Goal: Task Accomplishment & Management: Manage account settings

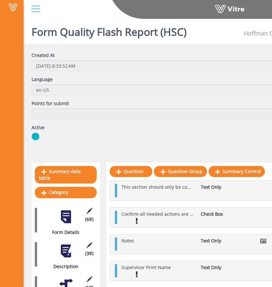
click at [232, 19] on div "Vitre" at bounding box center [147, 9] width 249 height 19
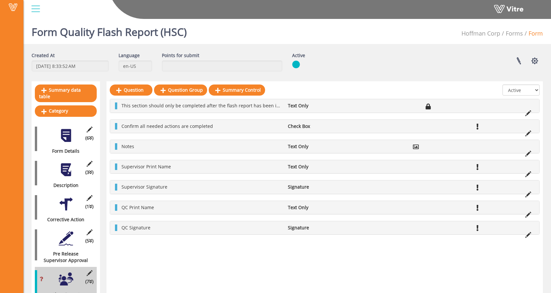
scroll to position [12, 0]
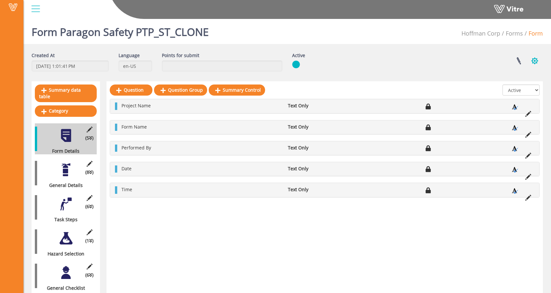
click at [537, 62] on button "button" at bounding box center [535, 60] width 16 height 17
click at [508, 84] on link "Set Users" at bounding box center [513, 84] width 59 height 8
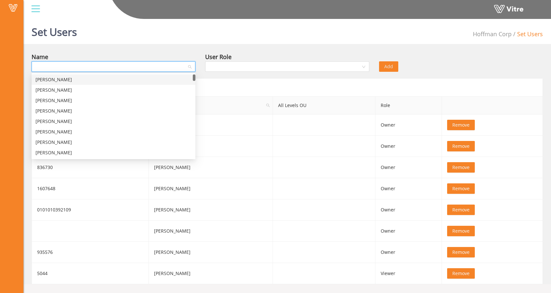
click at [135, 70] on input "search" at bounding box center [112, 67] width 152 height 10
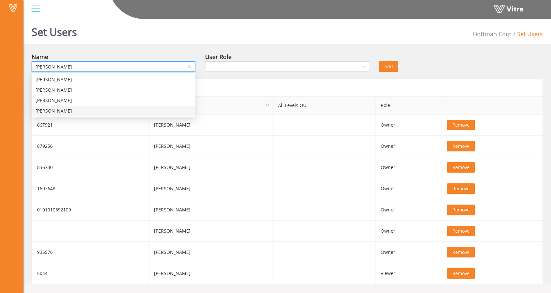
type input "thom"
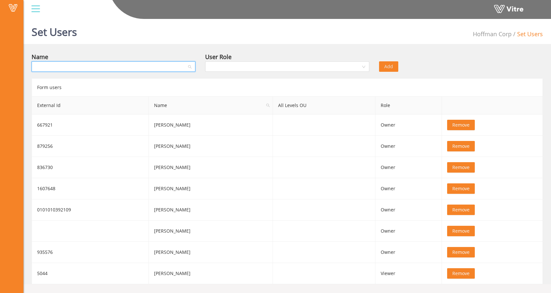
click at [147, 65] on input "search" at bounding box center [112, 67] width 152 height 10
type input "foot"
click at [207, 40] on div "Set Users Hoffman Corp Set Users" at bounding box center [287, 30] width 528 height 28
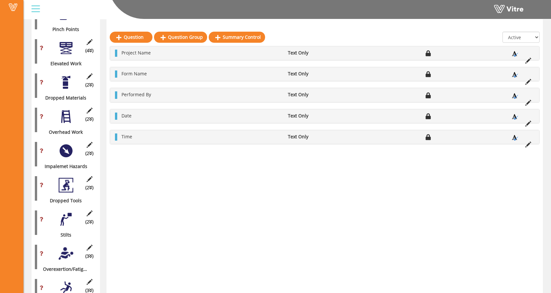
scroll to position [512, 0]
click at [65, 147] on div at bounding box center [66, 150] width 15 height 15
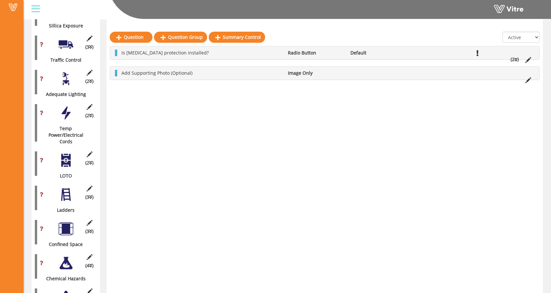
scroll to position [898, 0]
click at [65, 152] on div at bounding box center [66, 159] width 15 height 15
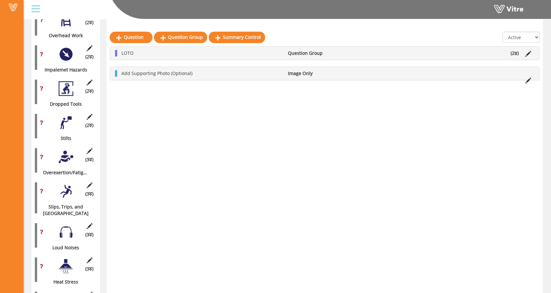
scroll to position [608, 0]
click at [61, 188] on div at bounding box center [66, 190] width 15 height 15
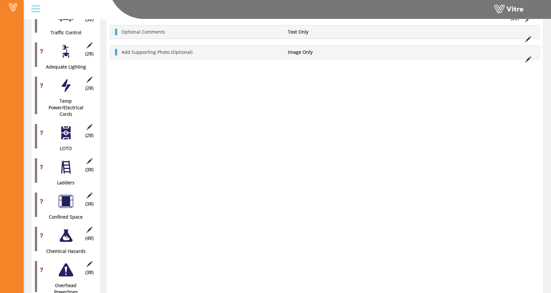
scroll to position [933, 0]
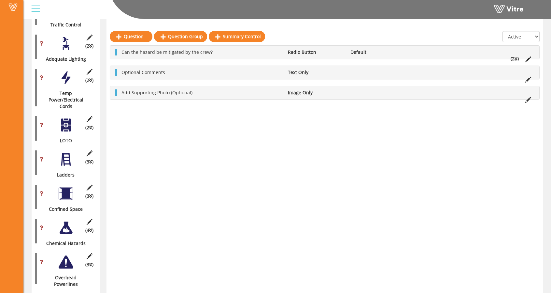
click at [67, 152] on div at bounding box center [66, 159] width 15 height 15
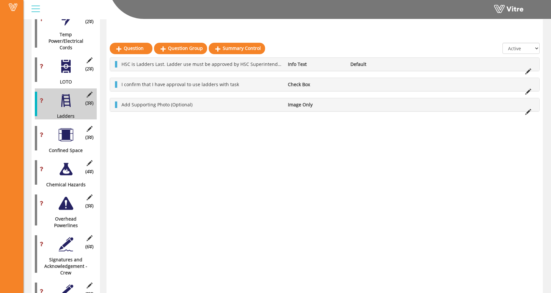
scroll to position [1003, 0]
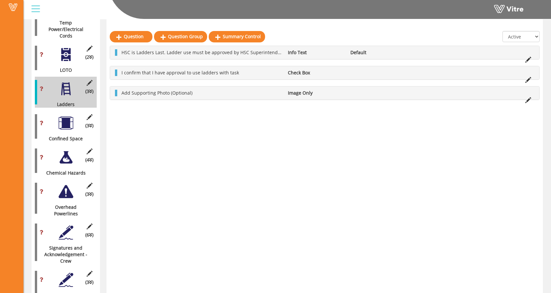
click at [60, 184] on div at bounding box center [66, 191] width 15 height 15
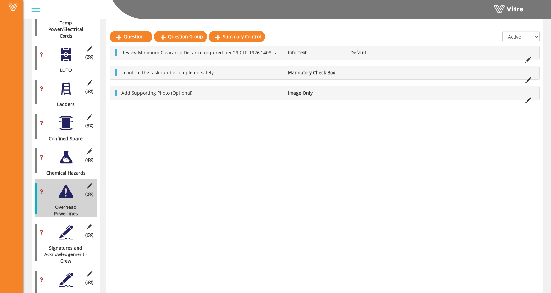
click at [64, 153] on div "(4 ) Chemical Hazards" at bounding box center [66, 160] width 62 height 31
click at [61, 150] on div at bounding box center [66, 157] width 15 height 15
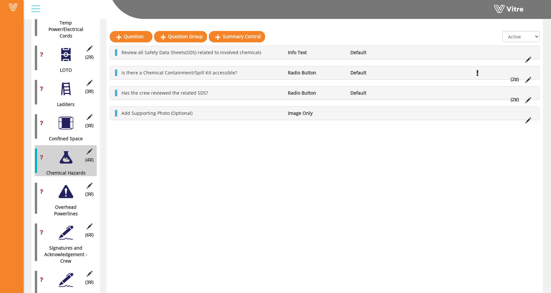
click at [63, 116] on div at bounding box center [66, 123] width 15 height 15
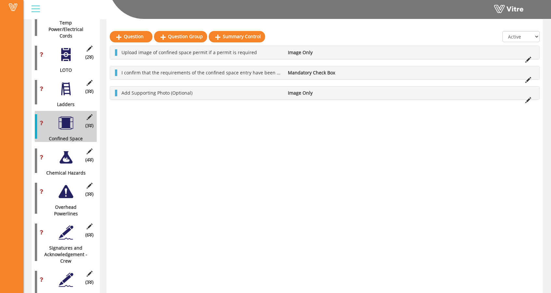
click at [66, 81] on div at bounding box center [66, 88] width 15 height 15
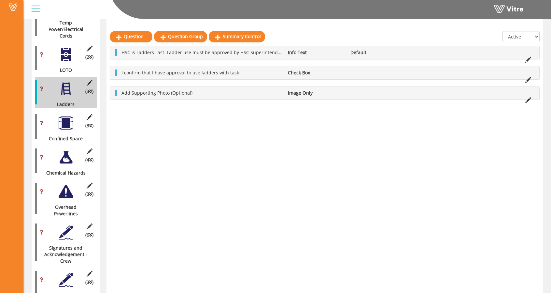
click at [66, 47] on div at bounding box center [66, 54] width 15 height 15
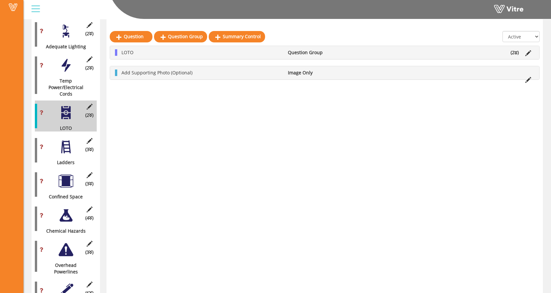
click at [66, 58] on div at bounding box center [66, 65] width 15 height 15
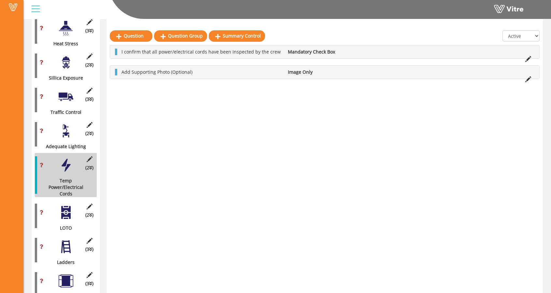
scroll to position [845, 0]
click at [59, 124] on div at bounding box center [66, 131] width 15 height 15
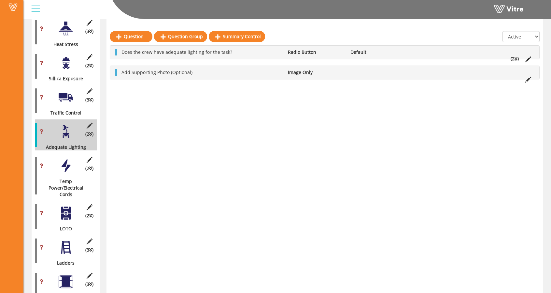
click at [68, 90] on div at bounding box center [66, 97] width 15 height 15
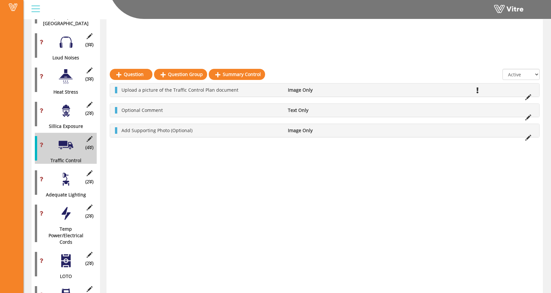
scroll to position [796, 0]
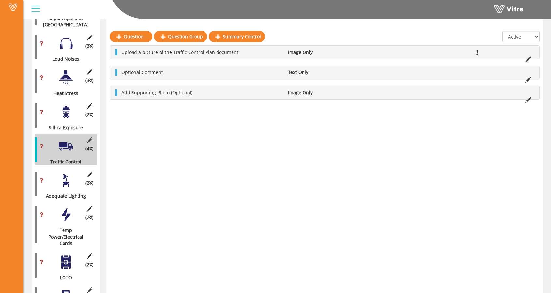
click at [69, 105] on div at bounding box center [66, 112] width 15 height 15
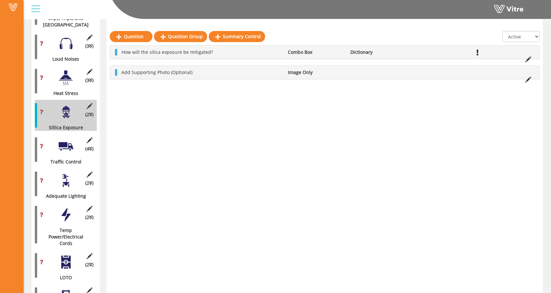
click at [68, 70] on div at bounding box center [66, 77] width 15 height 15
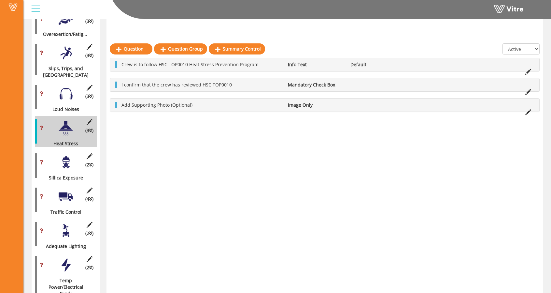
scroll to position [745, 0]
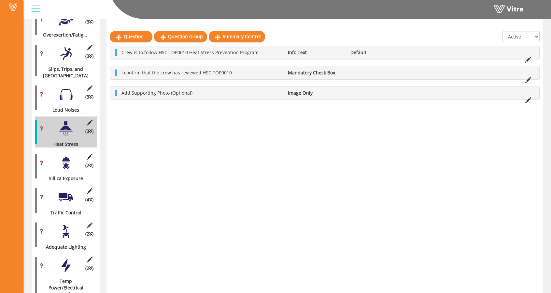
click at [66, 88] on div at bounding box center [66, 94] width 15 height 15
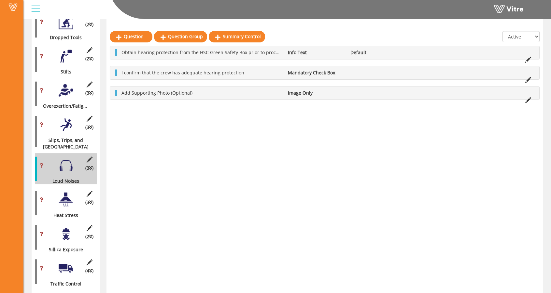
scroll to position [674, 0]
click at [66, 119] on div at bounding box center [66, 124] width 15 height 15
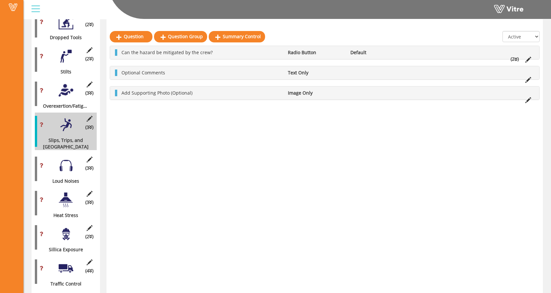
click at [66, 87] on div at bounding box center [66, 90] width 15 height 15
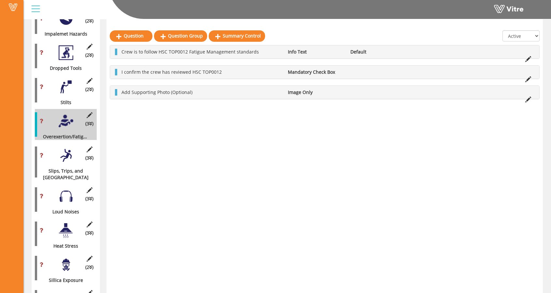
scroll to position [643, 0]
click at [66, 87] on div at bounding box center [66, 87] width 15 height 15
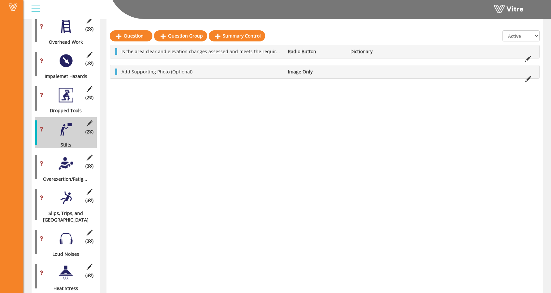
scroll to position [600, 0]
click at [66, 88] on div at bounding box center [66, 95] width 15 height 15
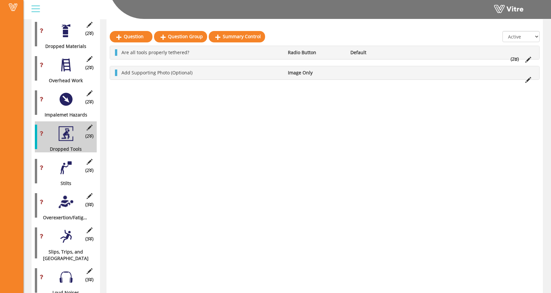
scroll to position [562, 0]
click at [66, 92] on div at bounding box center [66, 99] width 15 height 15
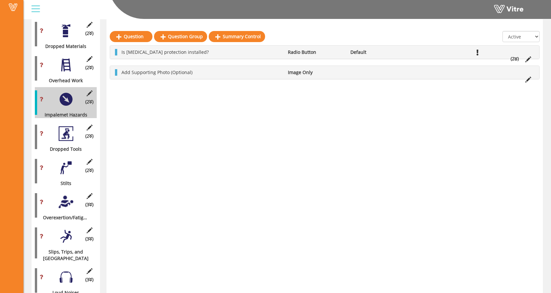
click at [69, 63] on div at bounding box center [66, 65] width 15 height 15
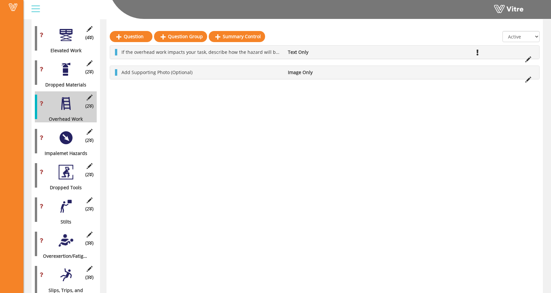
click at [69, 63] on div at bounding box center [66, 69] width 15 height 15
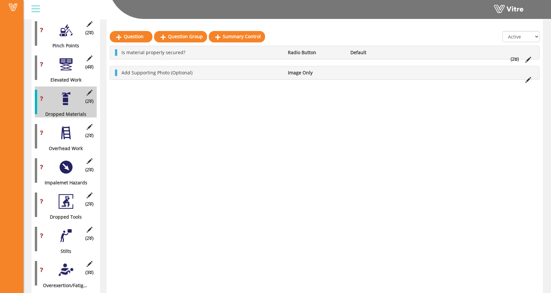
scroll to position [495, 0]
click at [69, 63] on div at bounding box center [66, 64] width 15 height 15
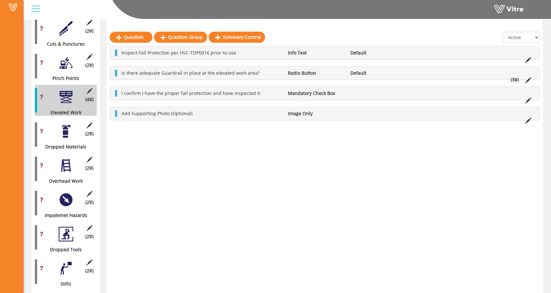
scroll to position [461, 0]
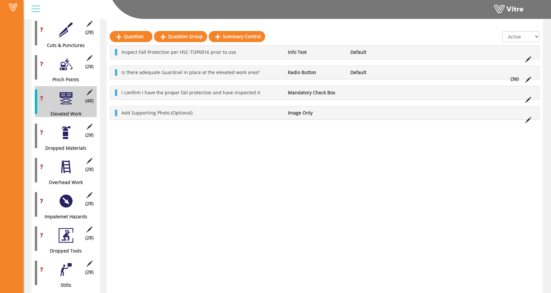
click at [69, 63] on div at bounding box center [66, 64] width 15 height 15
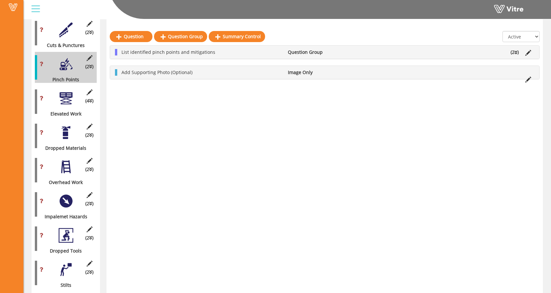
click at [69, 63] on div at bounding box center [66, 64] width 15 height 15
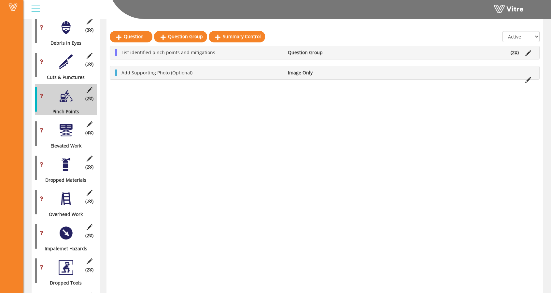
scroll to position [429, 0]
click at [69, 63] on div "(2 ) Cuts & Punctures" at bounding box center [66, 65] width 62 height 31
click at [65, 58] on div at bounding box center [66, 61] width 15 height 15
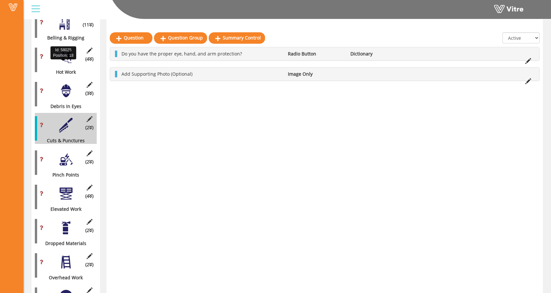
scroll to position [366, 0]
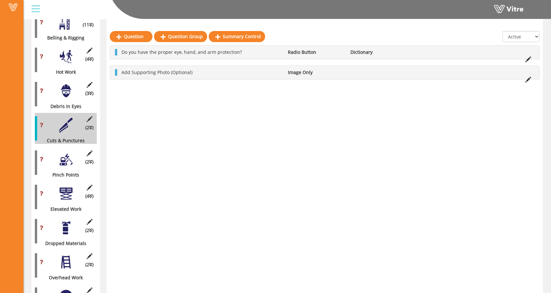
click at [69, 83] on div at bounding box center [66, 90] width 15 height 15
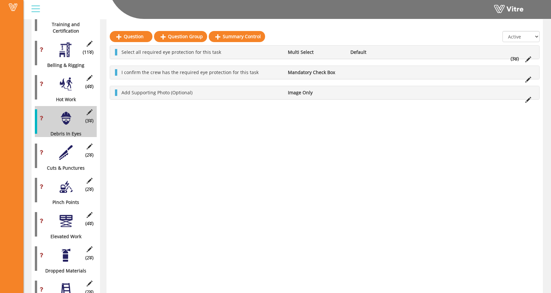
scroll to position [338, 0]
click at [69, 83] on div at bounding box center [66, 84] width 15 height 15
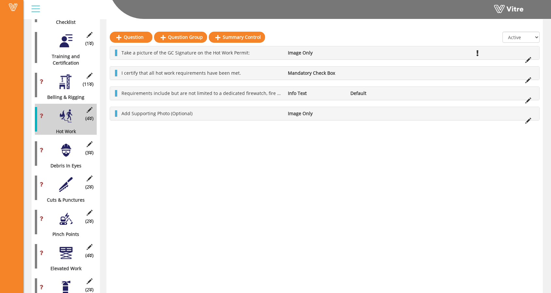
scroll to position [306, 0]
click at [69, 83] on div "(11 ) Belling & Rigging" at bounding box center [66, 85] width 62 height 31
click at [66, 79] on div at bounding box center [66, 82] width 15 height 15
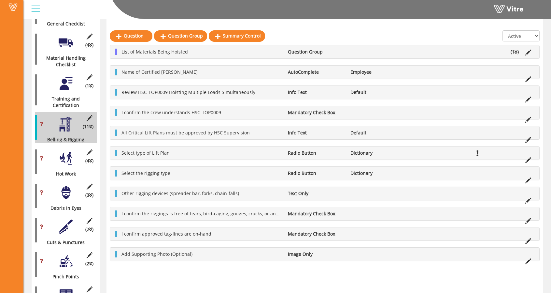
scroll to position [263, 0]
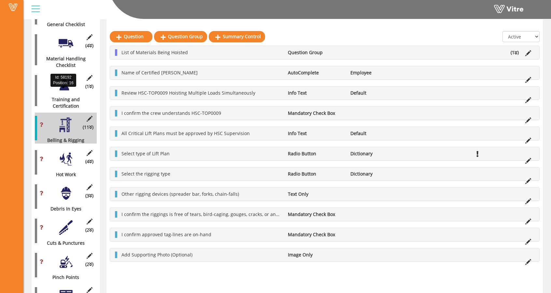
click at [61, 96] on div "Training and Certification" at bounding box center [63, 102] width 57 height 13
click at [66, 81] on div at bounding box center [66, 84] width 15 height 15
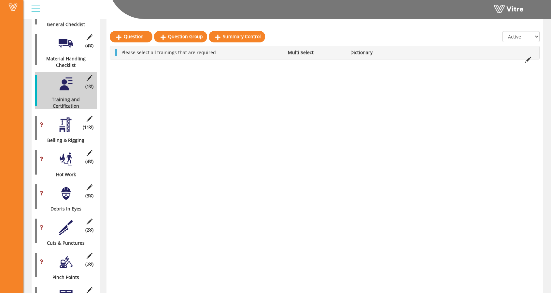
click at [59, 36] on div at bounding box center [66, 43] width 15 height 15
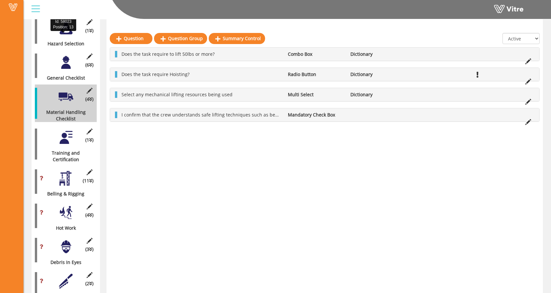
scroll to position [205, 0]
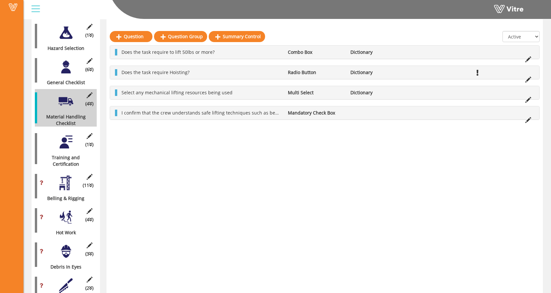
click at [61, 60] on div at bounding box center [66, 67] width 15 height 15
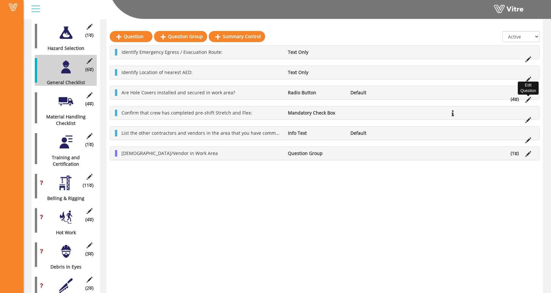
click at [529, 97] on icon at bounding box center [529, 100] width 6 height 6
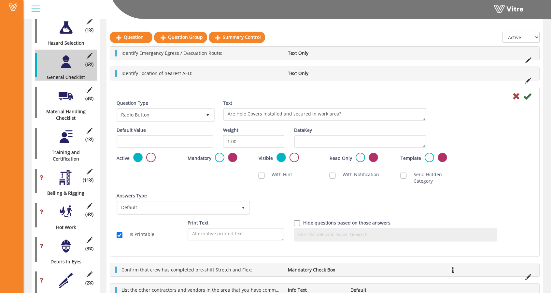
scroll to position [209, 0]
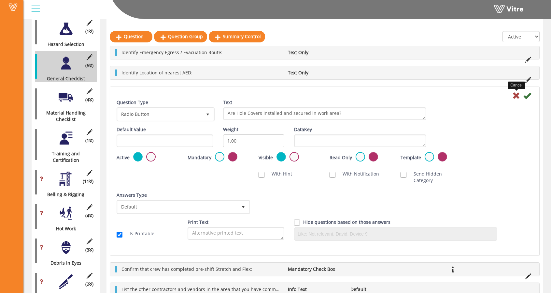
click at [517, 94] on icon at bounding box center [517, 96] width 8 height 8
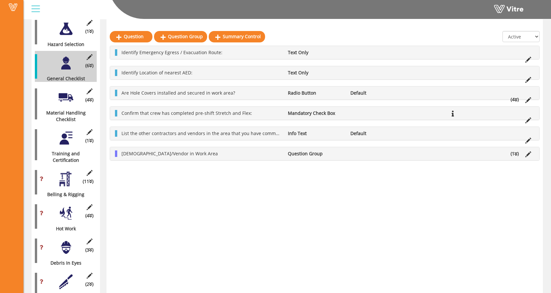
click at [513, 97] on li "(4 )" at bounding box center [515, 99] width 15 height 7
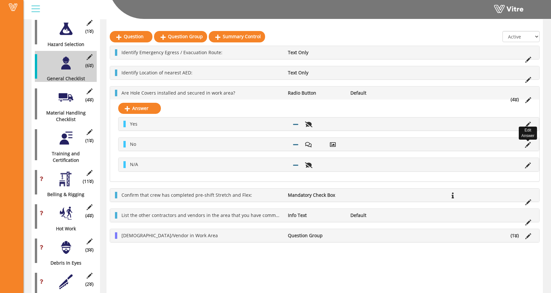
click at [527, 143] on icon at bounding box center [528, 145] width 6 height 6
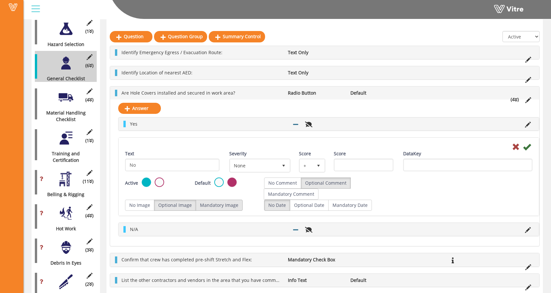
click at [233, 204] on label "Mandatory Image" at bounding box center [219, 204] width 47 height 11
radio input "true"
click at [209, 203] on label "Mandatory Image" at bounding box center [219, 204] width 47 height 11
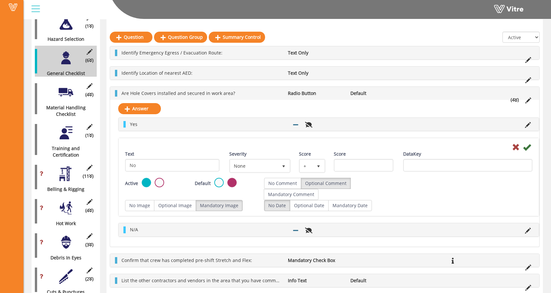
scroll to position [215, 0]
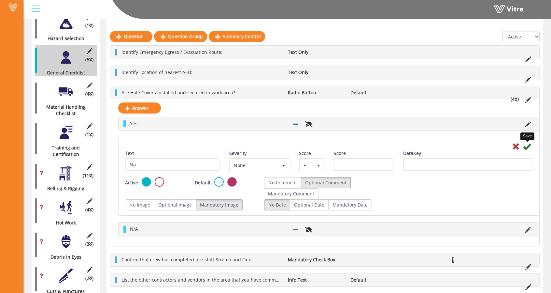
click at [528, 143] on icon at bounding box center [527, 146] width 8 height 8
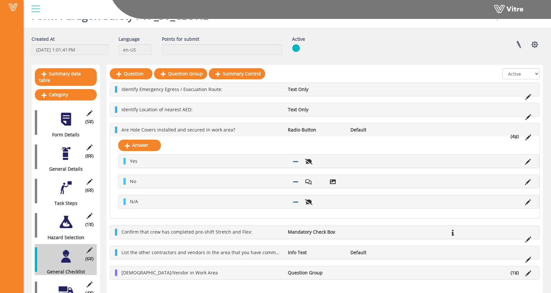
scroll to position [0, 0]
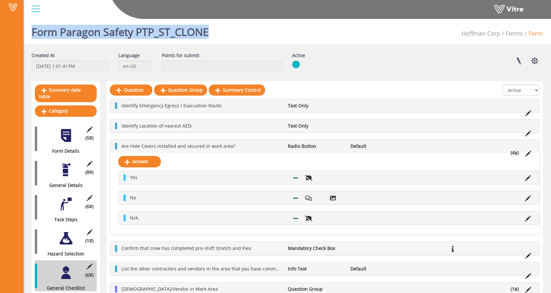
drag, startPoint x: 33, startPoint y: 32, endPoint x: 209, endPoint y: 32, distance: 176.3
click at [209, 32] on div "Form Paragon Safety PTP_ST_CLONE Hoffman Corp Forms Form" at bounding box center [287, 30] width 528 height 28
copy h1 "Form Paragon Safety PTP_ST_CLONE"
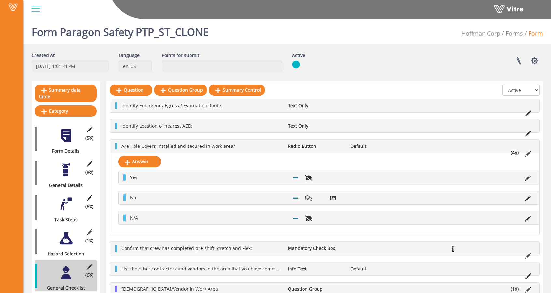
click at [209, 32] on div "Form Paragon Safety PTP_ST_CLONE Hoffman Corp Forms Form" at bounding box center [287, 30] width 528 height 28
click at [531, 39] on ul "Hoffman Corp Forms Form" at bounding box center [502, 34] width 81 height 22
click at [534, 57] on button "button" at bounding box center [535, 60] width 16 height 17
click at [513, 82] on link "Set Users" at bounding box center [513, 84] width 59 height 8
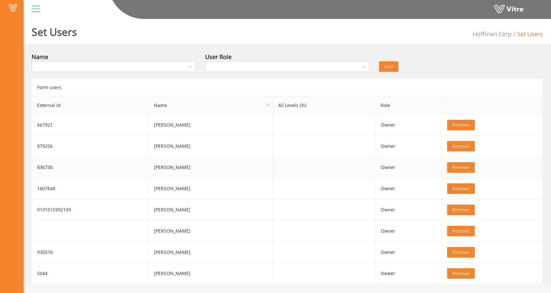
click at [458, 168] on span "Remove" at bounding box center [461, 167] width 17 height 7
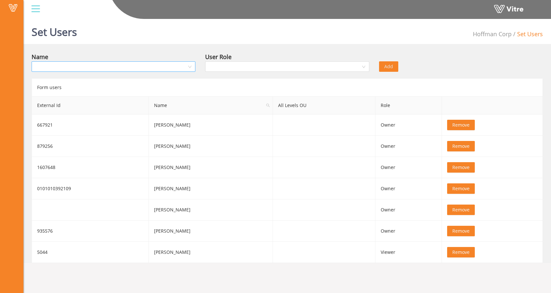
click at [145, 67] on input "search" at bounding box center [112, 67] width 152 height 10
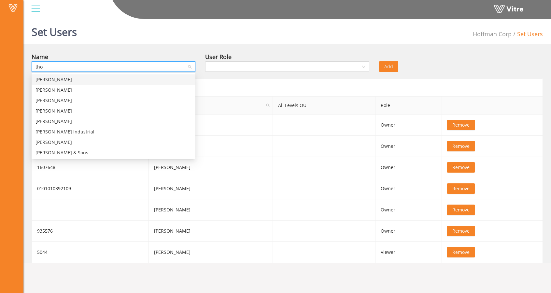
type input "[PERSON_NAME]"
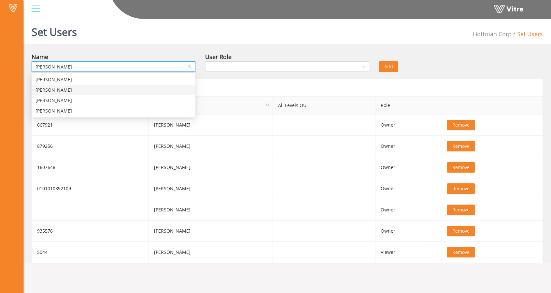
click at [111, 90] on div "[PERSON_NAME]" at bounding box center [114, 89] width 156 height 7
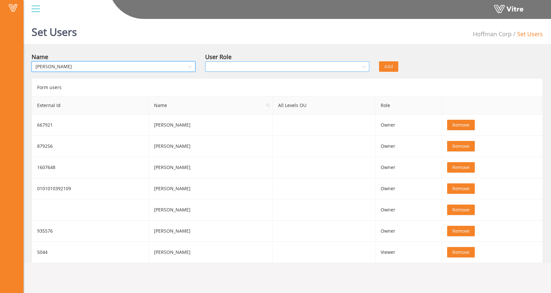
click at [246, 63] on input "search" at bounding box center [285, 67] width 152 height 10
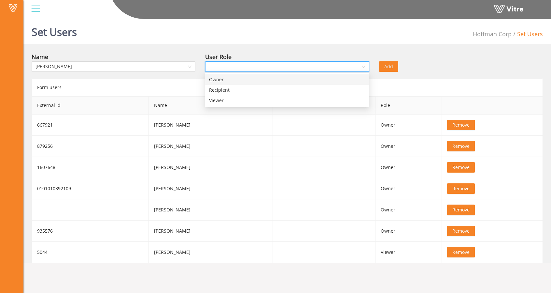
click at [240, 82] on div "Owner" at bounding box center [287, 79] width 156 height 7
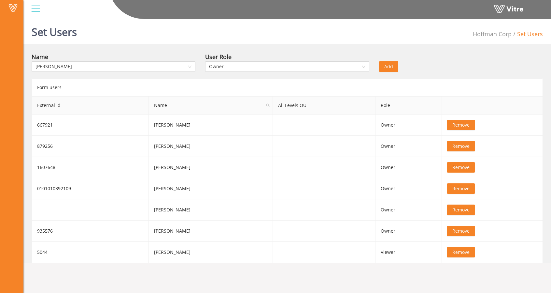
click at [393, 66] on span "Add" at bounding box center [389, 66] width 9 height 7
